Goal: Find specific page/section: Find specific page/section

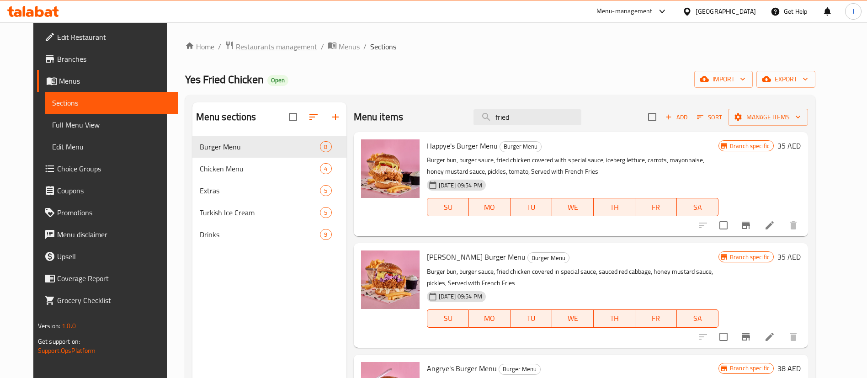
click at [250, 46] on span "Restaurants management" at bounding box center [276, 46] width 81 height 11
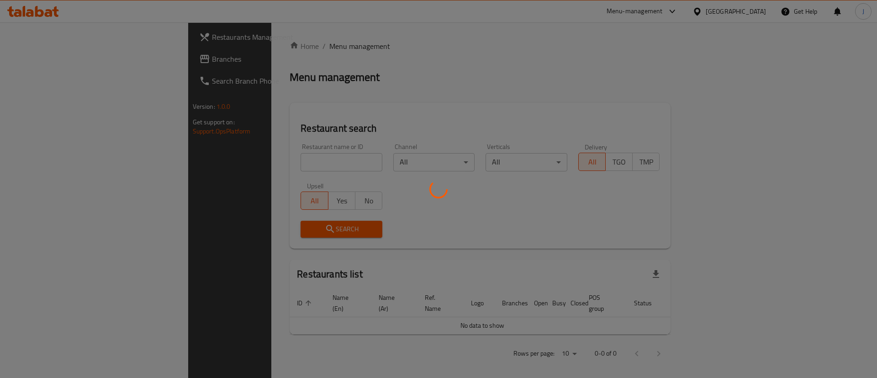
drag, startPoint x: 224, startPoint y: 150, endPoint x: 220, endPoint y: 160, distance: 10.9
click at [223, 150] on div at bounding box center [438, 189] width 877 height 378
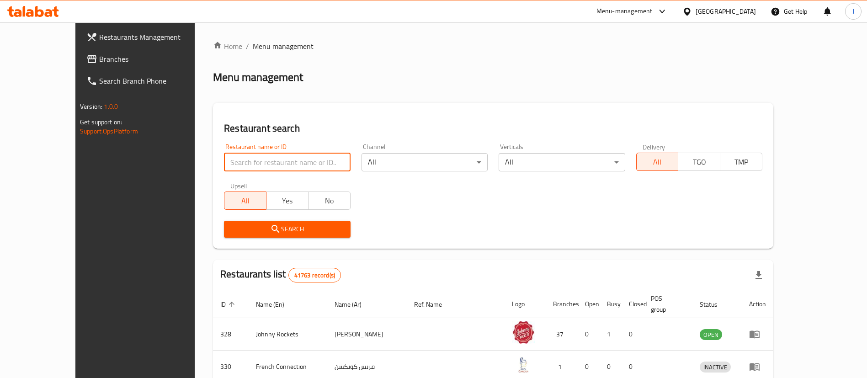
click at [224, 160] on input "search" at bounding box center [287, 162] width 126 height 18
paste input "2954"
type input "2954"
click button "Search" at bounding box center [287, 229] width 126 height 17
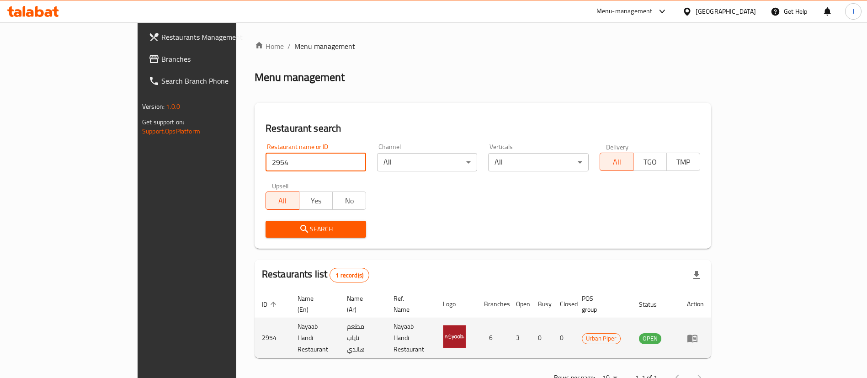
click at [697, 334] on icon "enhanced table" at bounding box center [692, 338] width 10 height 8
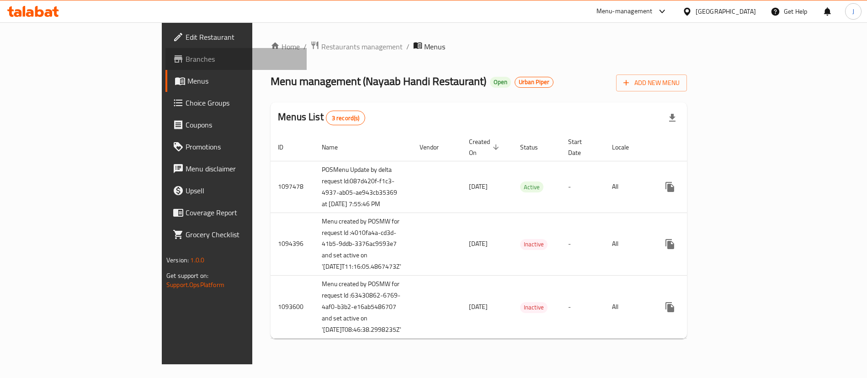
click at [186, 58] on span "Branches" at bounding box center [243, 58] width 114 height 11
